Goal: Task Accomplishment & Management: Use online tool/utility

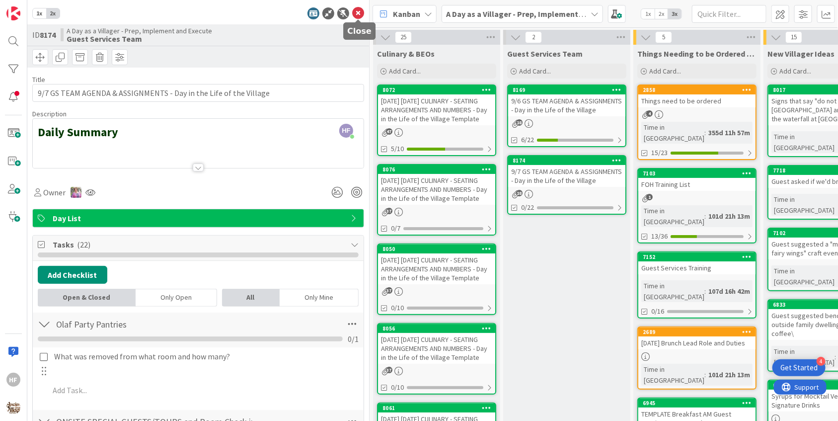
click at [355, 14] on icon at bounding box center [358, 13] width 12 height 12
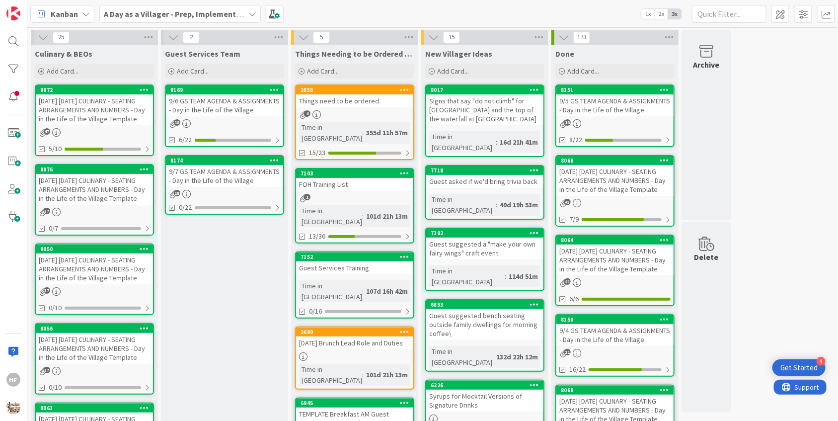
click at [212, 18] on b "A Day as a Villager - Prep, Implement and Execute" at bounding box center [192, 14] width 177 height 10
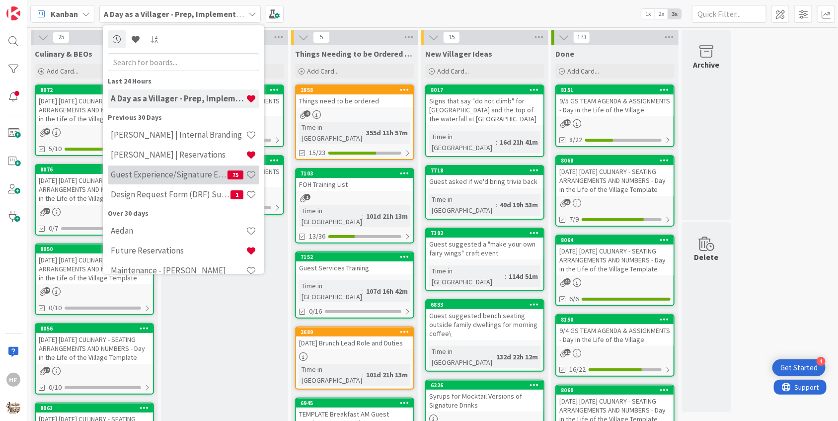
click at [203, 178] on h4 "Guest Experience/Signature Events" at bounding box center [169, 174] width 117 height 10
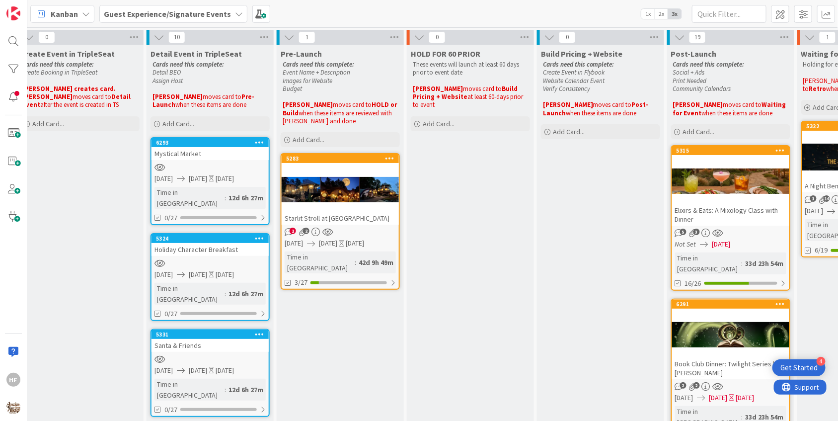
scroll to position [0, 326]
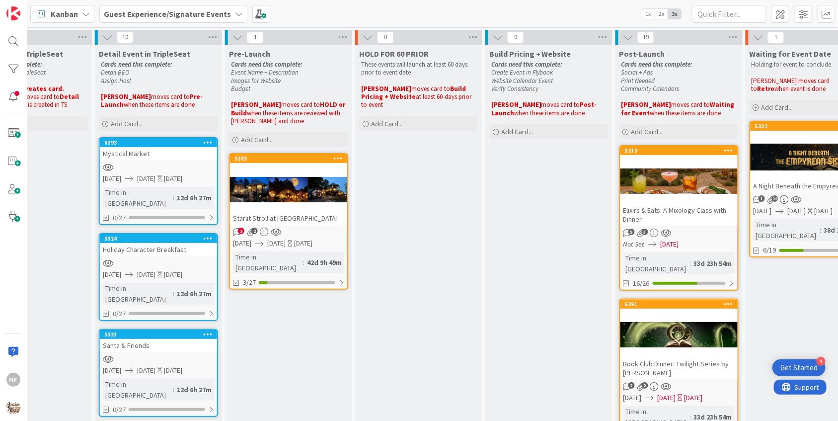
click at [155, 174] on span "[DATE]" at bounding box center [146, 178] width 18 height 10
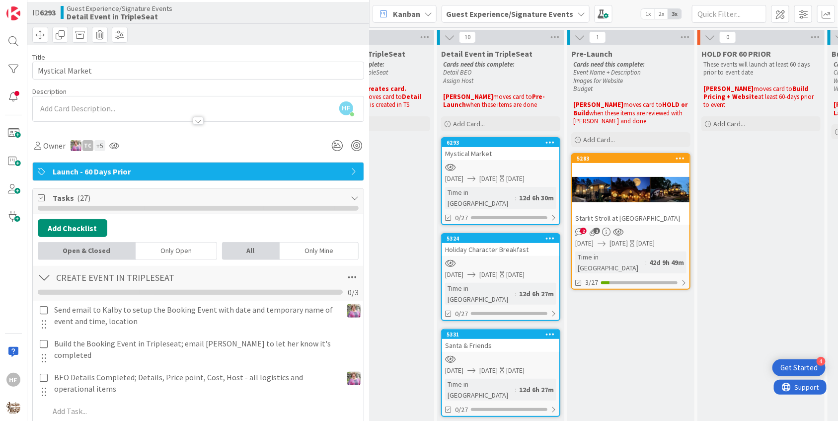
click at [197, 114] on div at bounding box center [198, 116] width 331 height 10
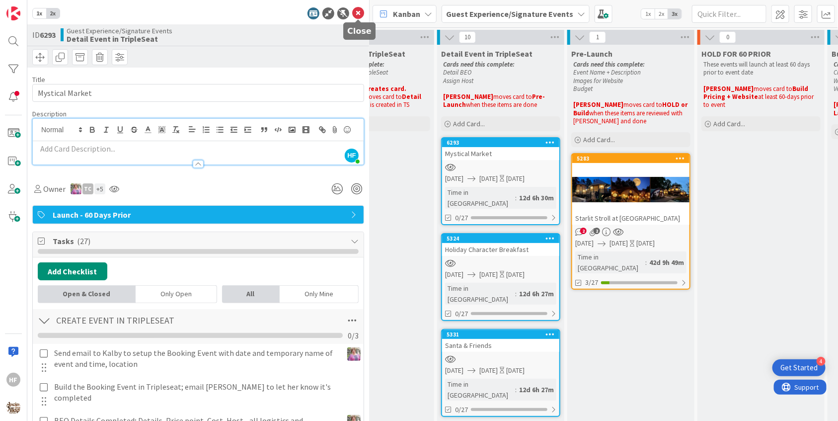
click at [357, 16] on icon at bounding box center [358, 13] width 12 height 12
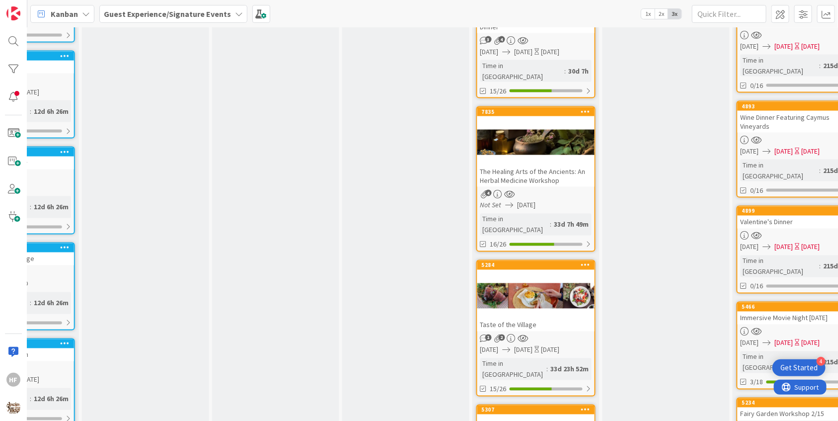
scroll to position [1140, 469]
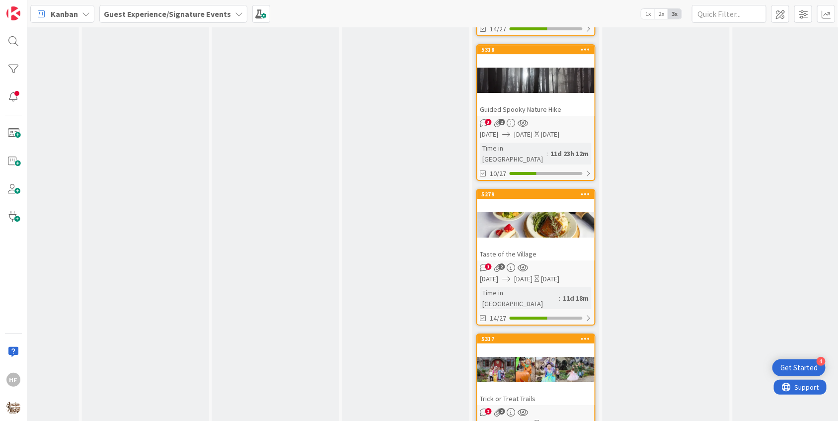
scroll to position [1466, 469]
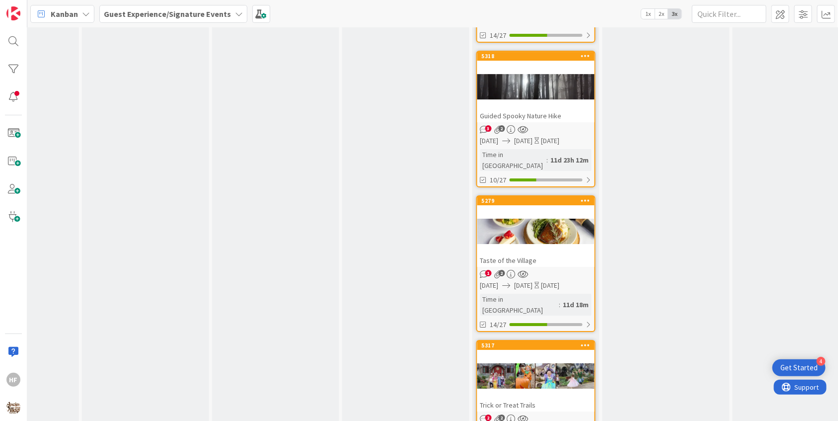
click at [566, 254] on div "Taste of the Village" at bounding box center [535, 260] width 117 height 13
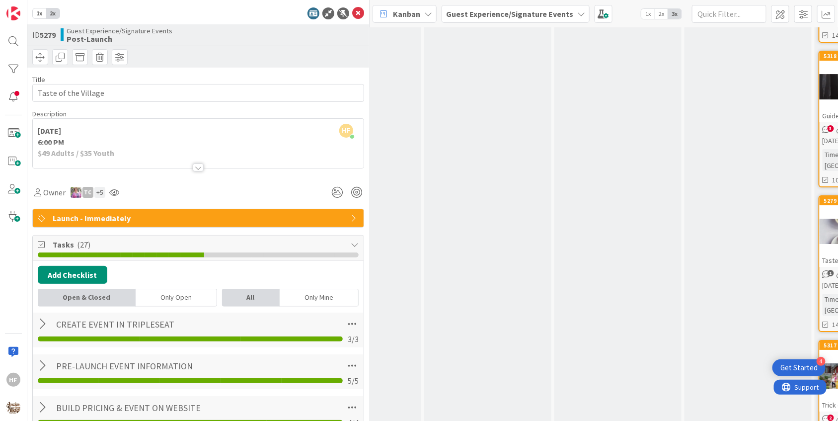
click at [201, 160] on div at bounding box center [198, 154] width 331 height 25
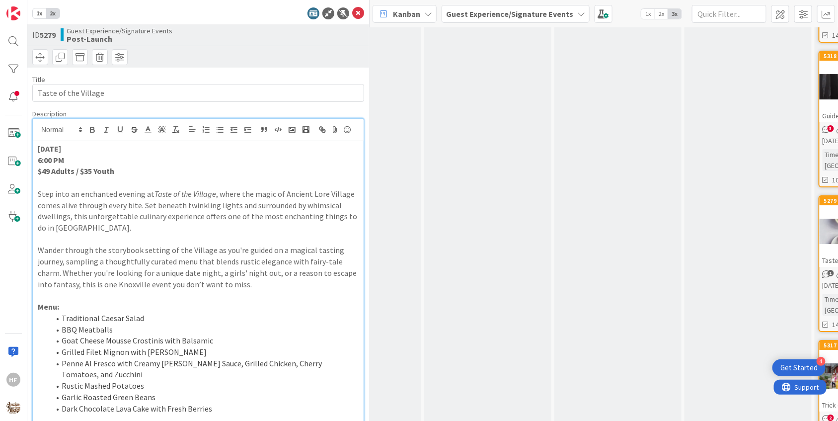
click at [487, 9] on b "Guest Experience/Signature Events" at bounding box center [509, 14] width 127 height 10
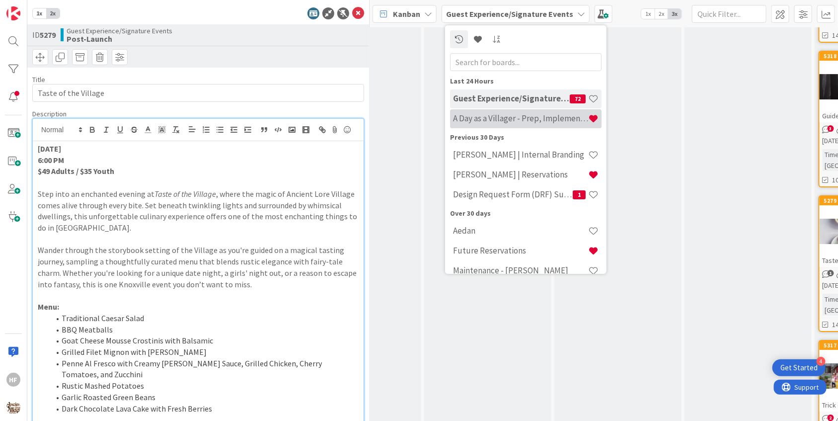
click at [481, 121] on h4 "A Day as a Villager - Prep, Implement and Execute" at bounding box center [520, 118] width 135 height 10
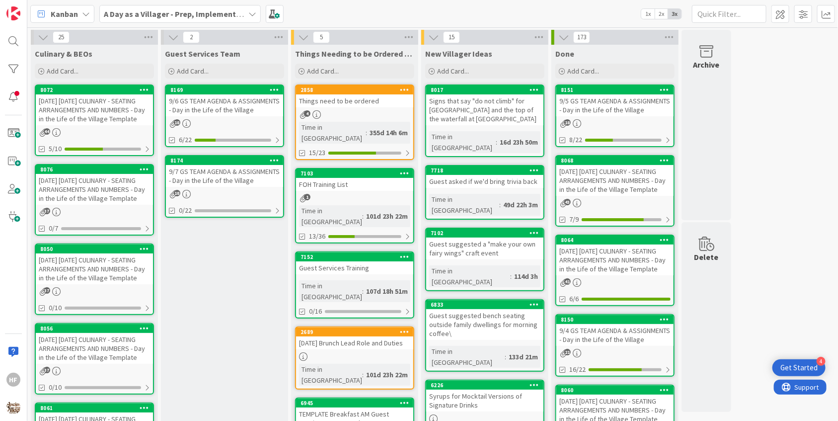
click at [106, 206] on link "8076 [DATE] [DATE] CULINARY - SEATING ARRANGEMENTS AND NUMBERS - Day in the Lif…" at bounding box center [94, 199] width 119 height 71
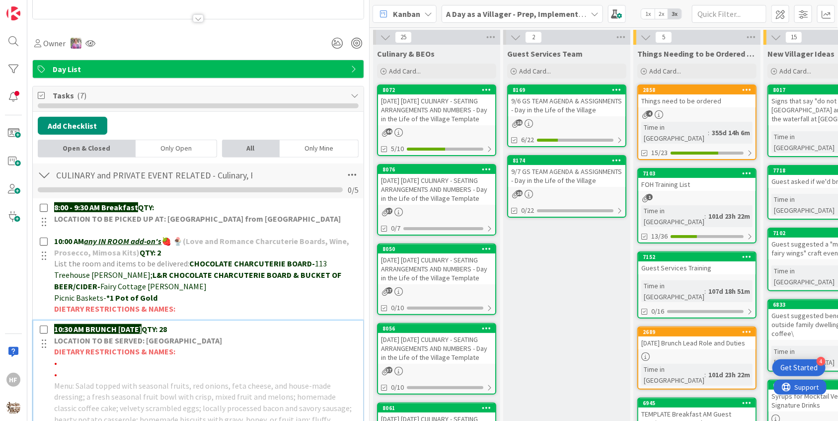
click at [249, 320] on div "10:30 AM BRUNCH [DATE] QTY: 28 LOCATION TO BE SERVED: Willows Landing DIETARY R…" at bounding box center [205, 379] width 310 height 119
click at [186, 323] on p "10:30 AM BRUNCH [DATE] QTY: 28" at bounding box center [205, 328] width 302 height 11
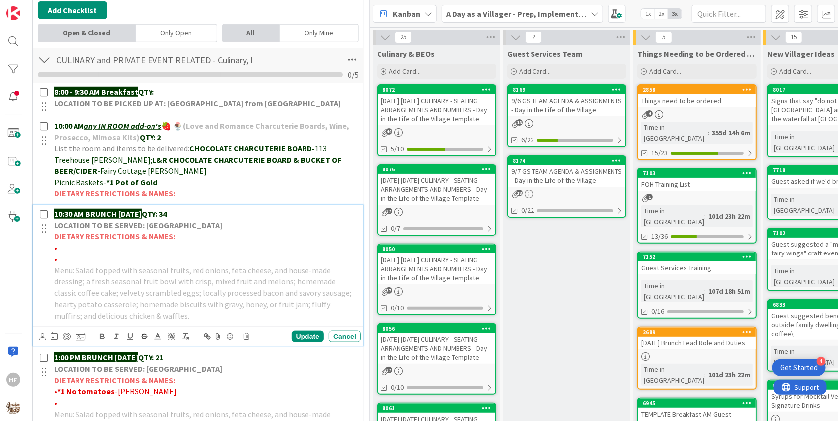
scroll to position [284, 0]
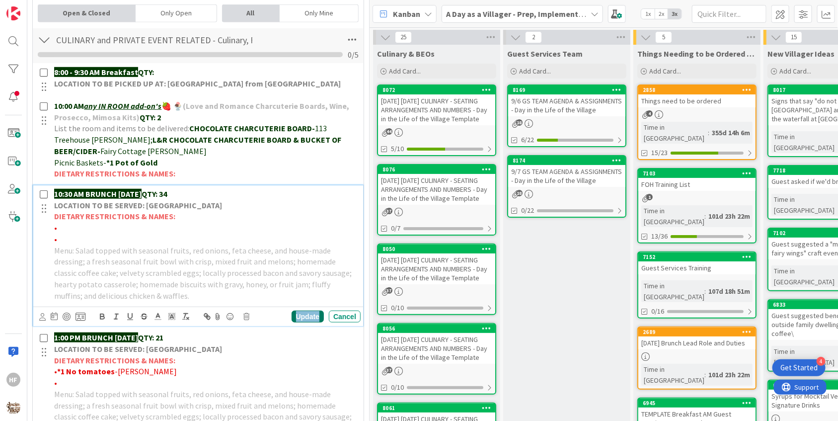
click at [310, 313] on div "Update" at bounding box center [307, 316] width 32 height 12
